Goal: Transaction & Acquisition: Purchase product/service

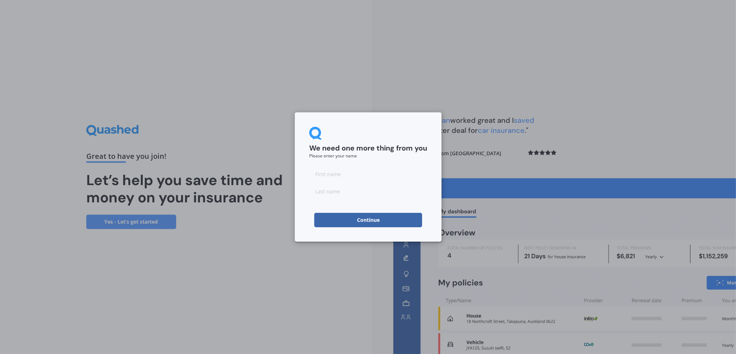
click at [343, 174] on input at bounding box center [368, 174] width 118 height 14
type input "[PERSON_NAME]"
click at [354, 218] on button "Continue" at bounding box center [368, 220] width 108 height 14
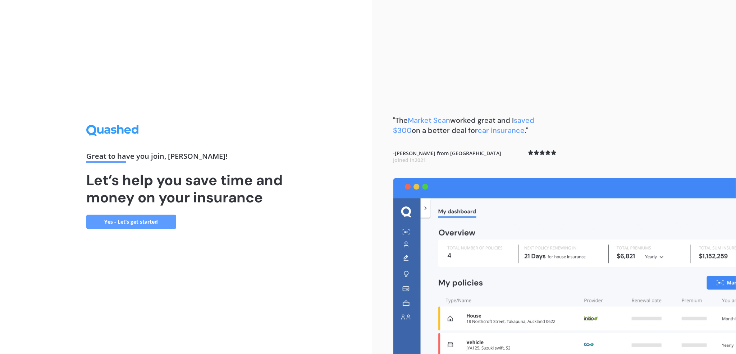
click at [125, 220] on link "Yes - Let’s get started" at bounding box center [131, 221] width 90 height 14
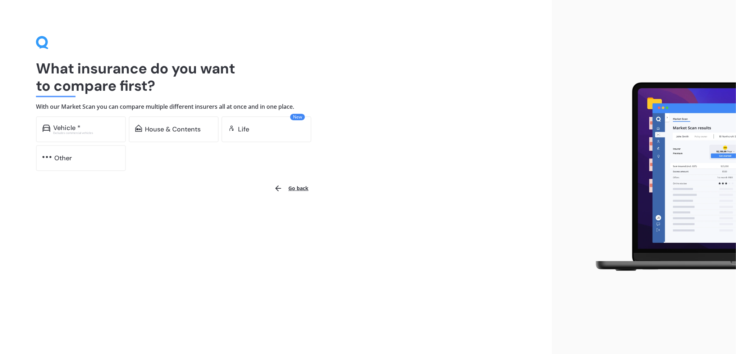
click at [88, 126] on div "Vehicle *" at bounding box center [86, 127] width 66 height 7
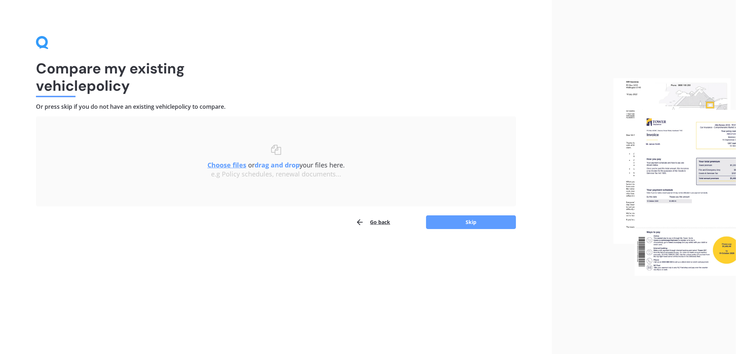
click at [459, 223] on button "Skip" at bounding box center [471, 222] width 90 height 14
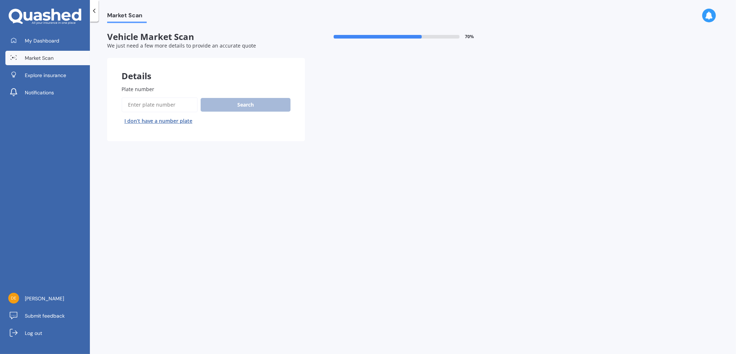
click at [152, 106] on input "Plate number" at bounding box center [160, 104] width 76 height 15
type input "LDJ192"
click at [231, 103] on button "Search" at bounding box center [246, 105] width 90 height 14
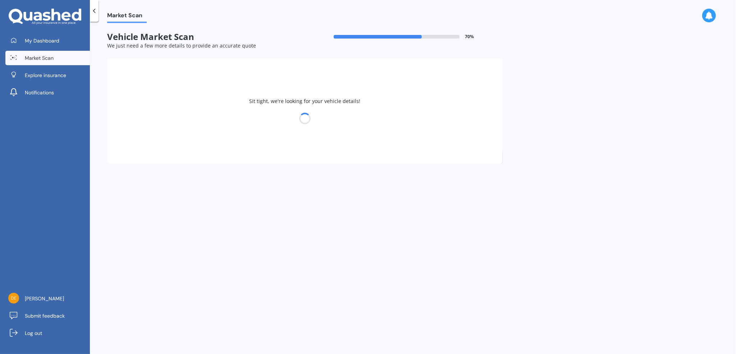
select select "AUDI"
select select "A4"
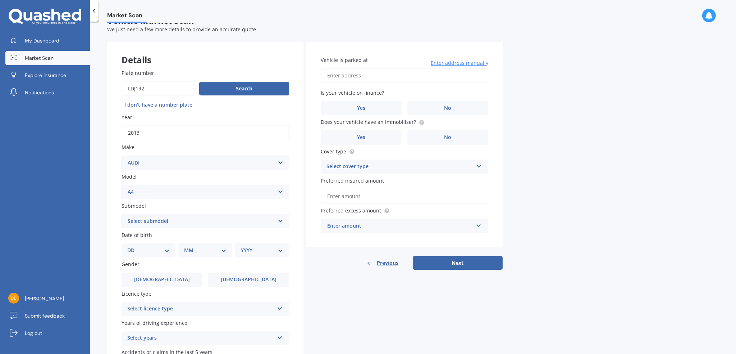
scroll to position [36, 0]
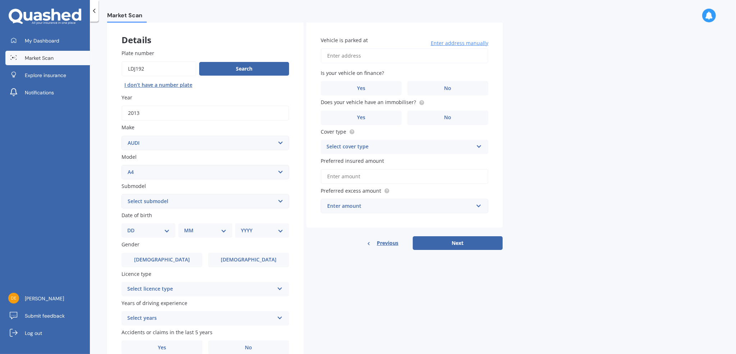
click at [185, 205] on select "Select submodel 1.8 1.8 T Multitronic 1.8 T Quattro 1.8 Turbo 1.9 TDI 2 2.0 T Q…" at bounding box center [206, 201] width 168 height 14
select select "2.0 TDI"
click at [122, 194] on select "Select submodel 1.8 1.8 T Multitronic 1.8 T Quattro 1.8 Turbo 1.9 TDI 2 2.0 T Q…" at bounding box center [206, 201] width 168 height 14
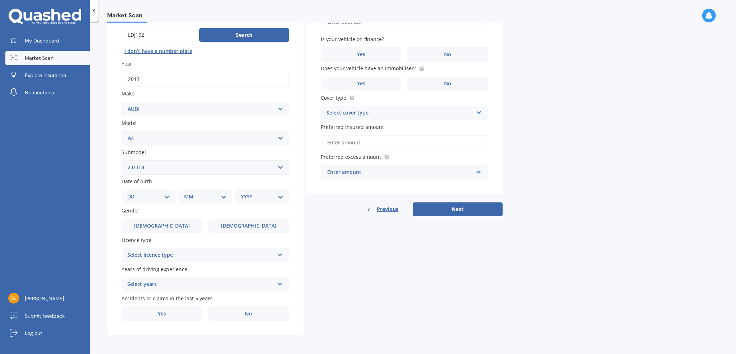
click at [155, 197] on select "DD 01 02 03 04 05 06 07 08 09 10 11 12 13 14 15 16 17 18 19 20 21 22 23 24 25 2…" at bounding box center [148, 196] width 42 height 8
select select "16"
click at [133, 192] on select "DD 01 02 03 04 05 06 07 08 09 10 11 12 13 14 15 16 17 18 19 20 21 22 23 24 25 2…" at bounding box center [148, 196] width 42 height 8
click at [200, 200] on select "MM 01 02 03 04 05 06 07 08 09 10 11 12" at bounding box center [207, 196] width 40 height 8
select select "04"
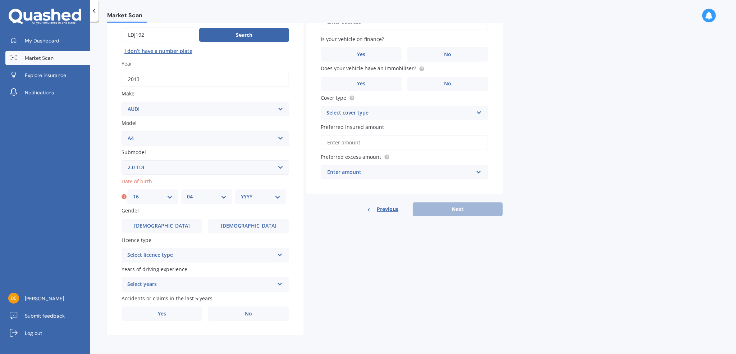
click at [187, 192] on select "MM 01 02 03 04 05 06 07 08 09 10 11 12" at bounding box center [207, 196] width 40 height 8
click at [251, 195] on select "YYYY 2025 2024 2023 2022 2021 2020 2019 2018 2017 2016 2015 2014 2013 2012 2011…" at bounding box center [261, 196] width 40 height 8
select select "1978"
click at [241, 192] on select "YYYY 2025 2024 2023 2022 2021 2020 2019 2018 2017 2016 2015 2014 2013 2012 2011…" at bounding box center [261, 196] width 40 height 8
click at [182, 226] on label "[DEMOGRAPHIC_DATA]" at bounding box center [162, 226] width 81 height 14
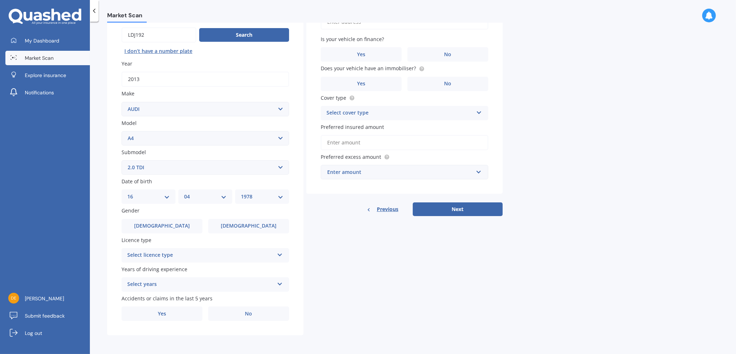
click at [0, 0] on input "[DEMOGRAPHIC_DATA]" at bounding box center [0, 0] width 0 height 0
click at [177, 259] on div "Select licence type NZ Full NZ Restricted NZ Learners [GEOGRAPHIC_DATA] [GEOGRA…" at bounding box center [206, 255] width 168 height 14
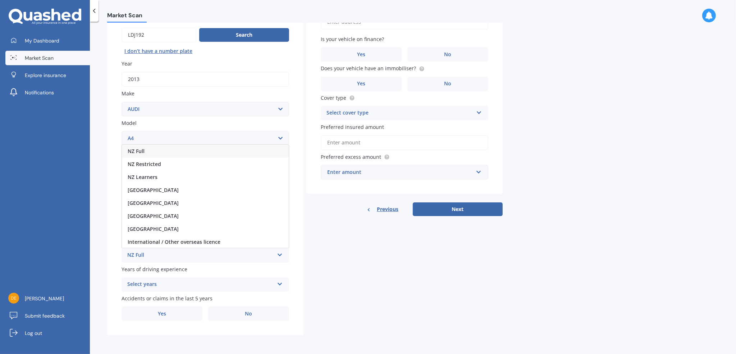
click at [147, 155] on div "NZ Full" at bounding box center [205, 151] width 167 height 13
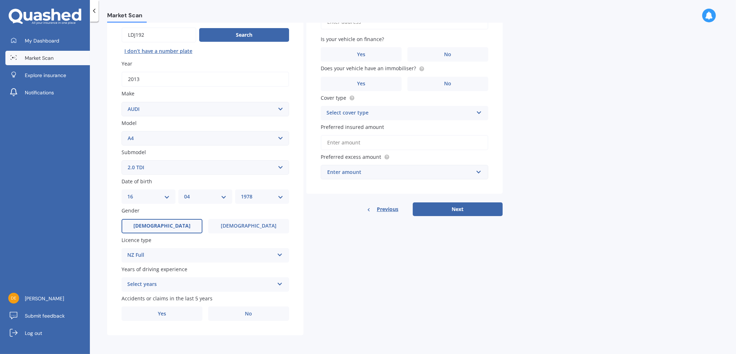
click at [160, 283] on div "Select years" at bounding box center [200, 284] width 147 height 9
click at [156, 218] on span "5 or more years" at bounding box center [147, 218] width 39 height 7
click at [225, 310] on label "No" at bounding box center [248, 313] width 81 height 14
click at [0, 0] on input "No" at bounding box center [0, 0] width 0 height 0
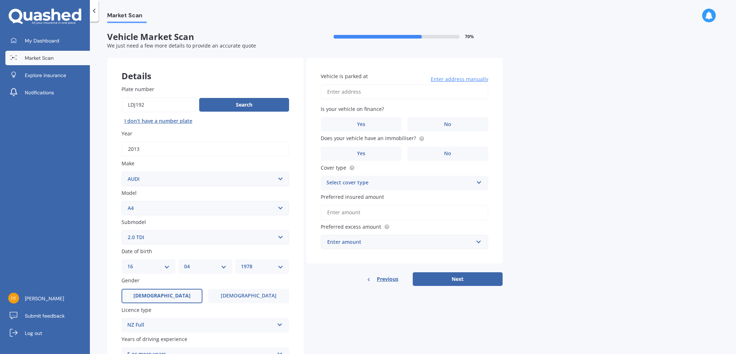
scroll to position [0, 0]
click at [361, 94] on input "Vehicle is parked at" at bounding box center [405, 91] width 168 height 15
type input "[STREET_ADDRESS]"
click at [443, 125] on label "No" at bounding box center [447, 124] width 81 height 14
click at [0, 0] on input "No" at bounding box center [0, 0] width 0 height 0
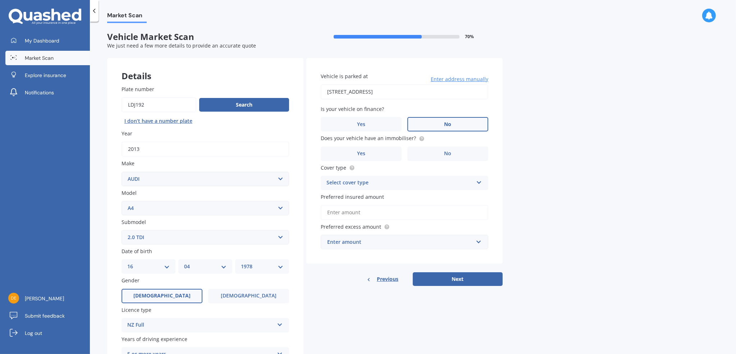
click at [382, 152] on label "Yes" at bounding box center [361, 153] width 81 height 14
click at [0, 0] on input "Yes" at bounding box center [0, 0] width 0 height 0
click at [386, 183] on div "Select cover type" at bounding box center [400, 182] width 147 height 9
click at [357, 199] on span "Comprehensive" at bounding box center [346, 196] width 38 height 7
click at [362, 213] on input "Preferred insured amount" at bounding box center [405, 212] width 168 height 15
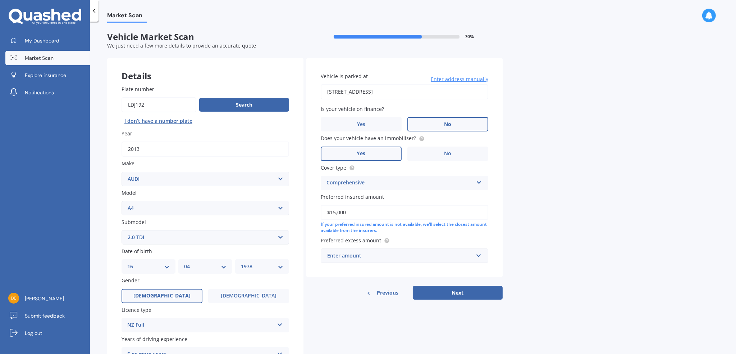
type input "$15,000"
click at [382, 255] on div "Enter amount" at bounding box center [400, 255] width 146 height 8
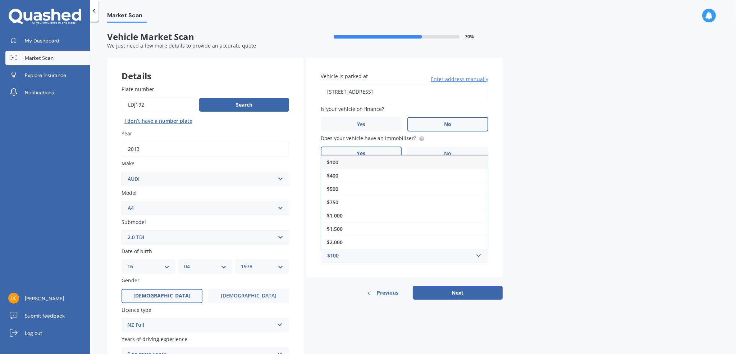
click at [353, 215] on div "$1,000" at bounding box center [404, 215] width 167 height 13
click at [448, 287] on button "Next" at bounding box center [458, 293] width 90 height 14
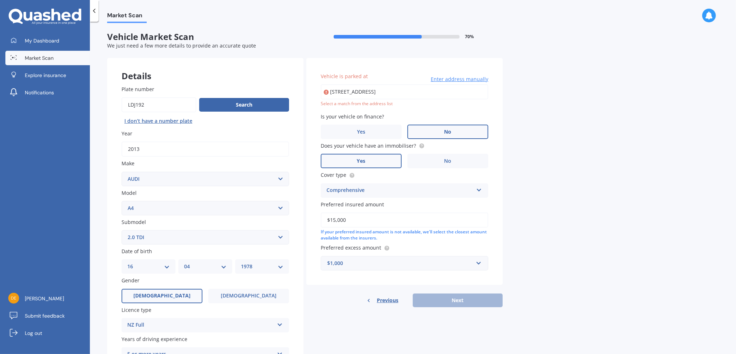
drag, startPoint x: 461, startPoint y: 88, endPoint x: 157, endPoint y: 76, distance: 304.9
click at [162, 76] on div "Details Plate number Search I don’t have a number plate Year [DATE] Make Select…" at bounding box center [305, 231] width 396 height 347
type input "[STREET_ADDRESS][PERSON_NAME]"
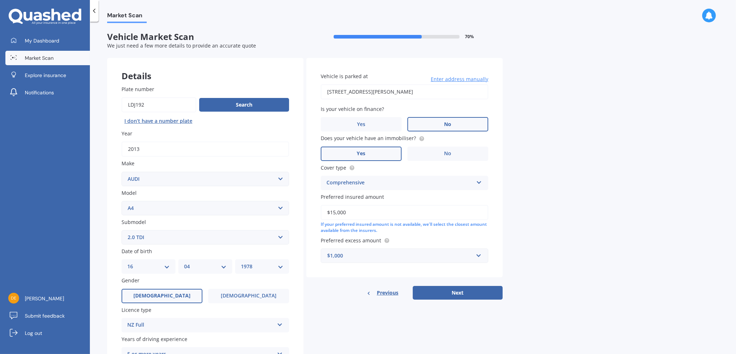
click at [451, 293] on button "Next" at bounding box center [458, 293] width 90 height 14
select select "16"
select select "04"
select select "1978"
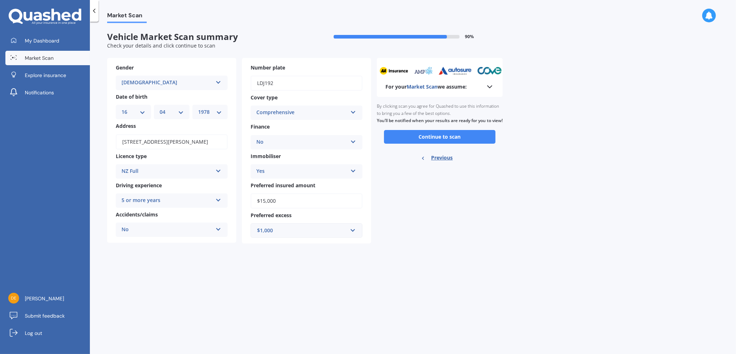
click at [440, 144] on button "Continue to scan" at bounding box center [439, 137] width 111 height 14
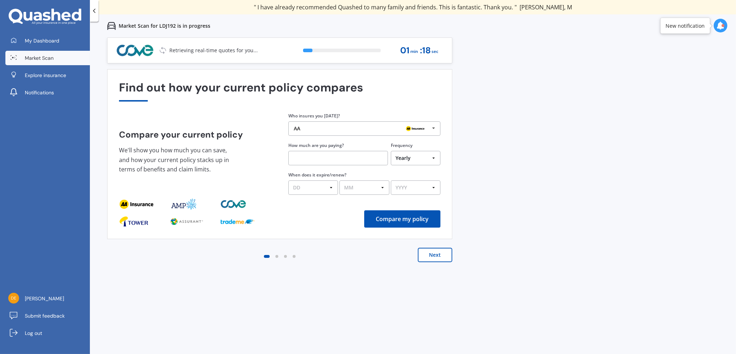
click at [432, 254] on button "Next" at bounding box center [435, 254] width 35 height 14
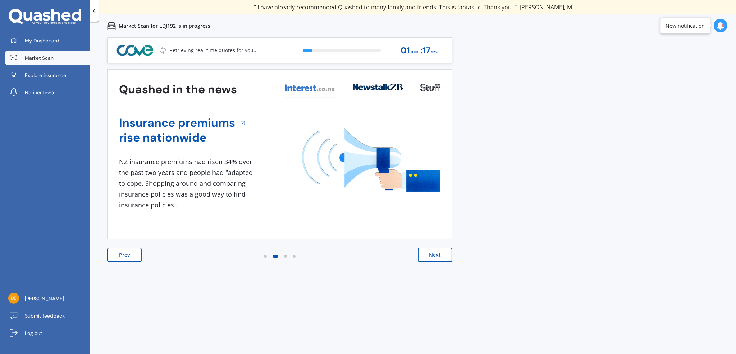
click at [432, 254] on button "Next" at bounding box center [435, 254] width 35 height 14
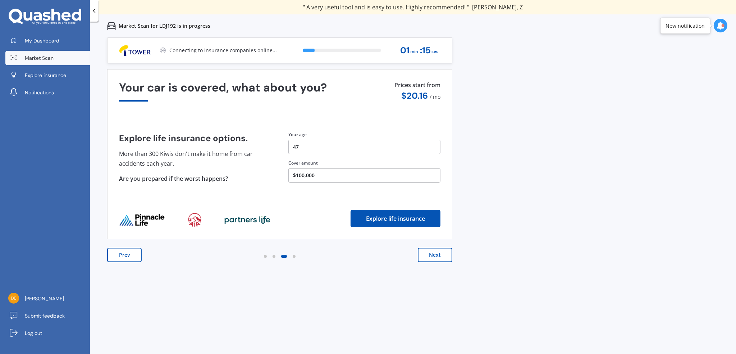
click at [432, 254] on button "Next" at bounding box center [435, 254] width 35 height 14
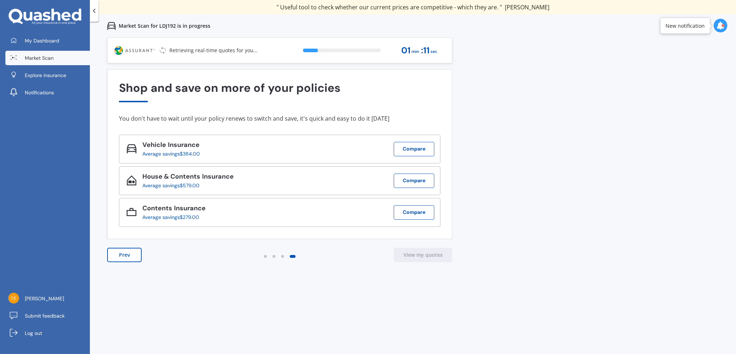
click at [432, 254] on button "View my quotes" at bounding box center [423, 254] width 59 height 14
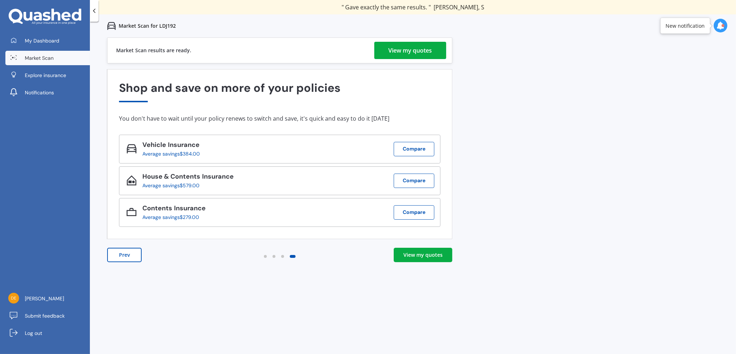
click at [403, 51] on div "View my quotes" at bounding box center [411, 50] width 44 height 17
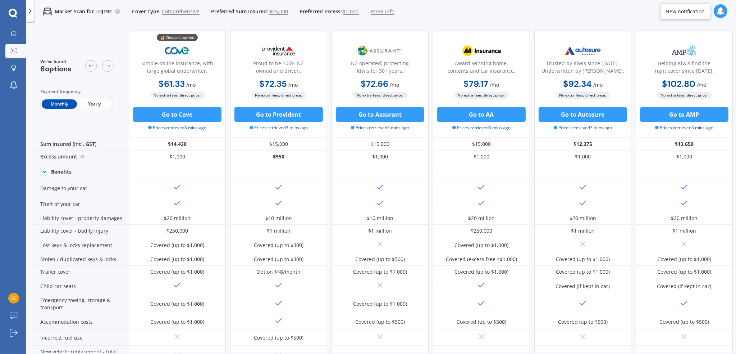
click at [95, 103] on span "Yearly" at bounding box center [94, 103] width 35 height 9
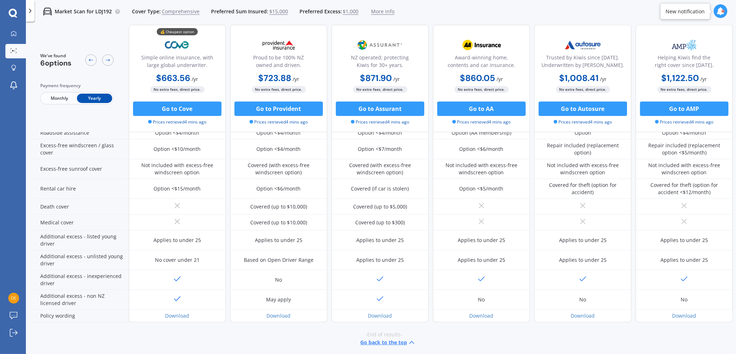
scroll to position [263, 0]
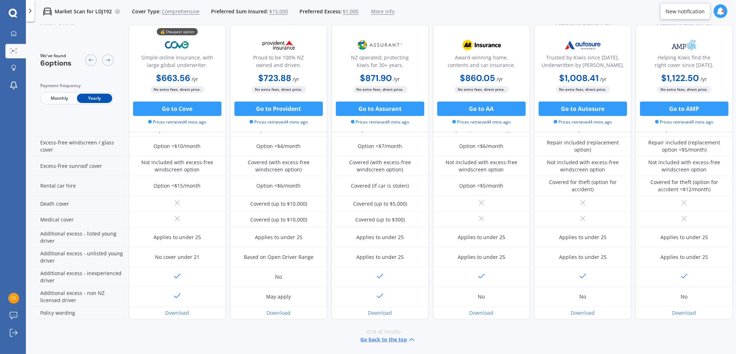
click at [187, 106] on button "Go to Cove" at bounding box center [177, 108] width 88 height 14
